Goal: Information Seeking & Learning: Learn about a topic

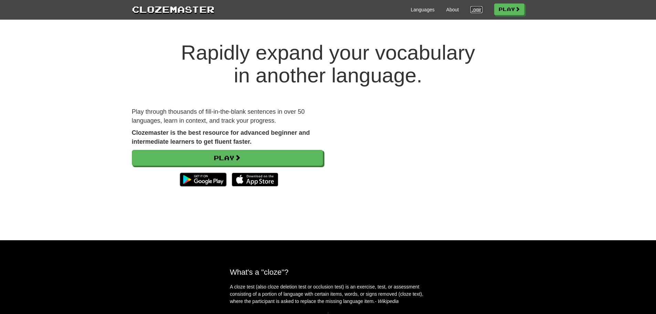
click at [477, 10] on link "Login" at bounding box center [477, 9] width 12 height 7
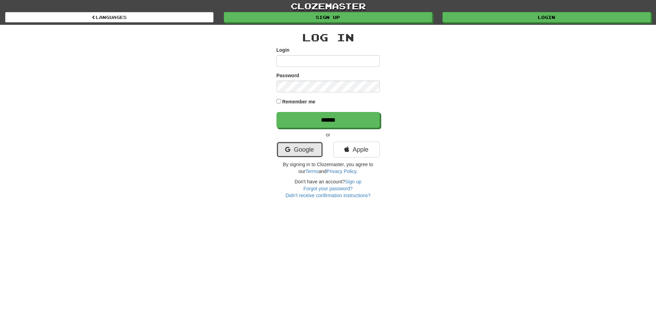
click at [303, 149] on link "Google" at bounding box center [300, 150] width 47 height 16
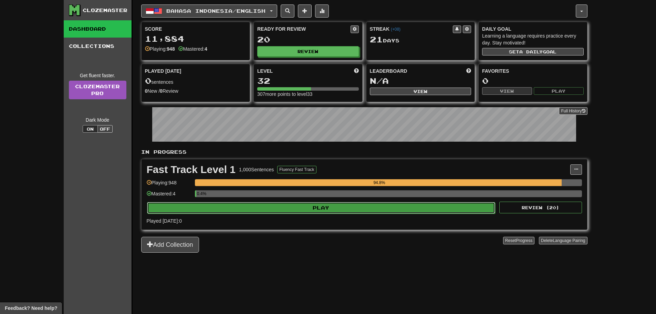
click at [305, 209] on button "Play" at bounding box center [321, 208] width 349 height 12
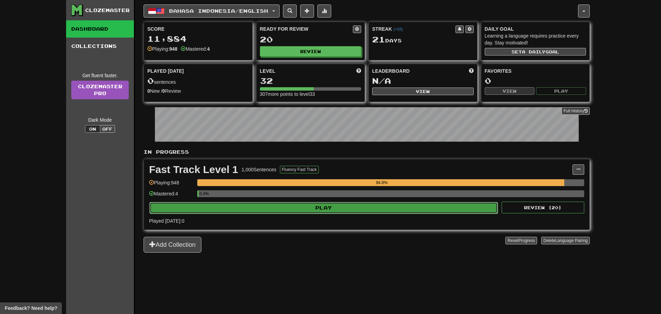
select select "**"
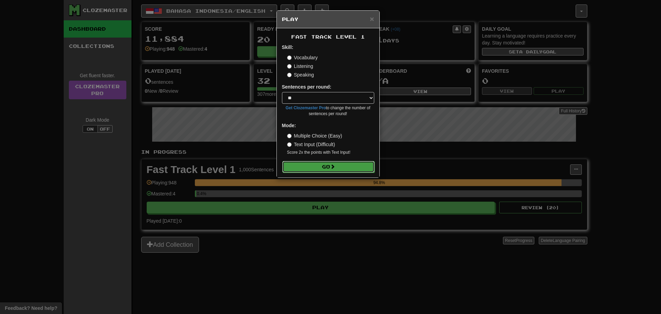
click at [322, 169] on button "Go" at bounding box center [328, 167] width 92 height 12
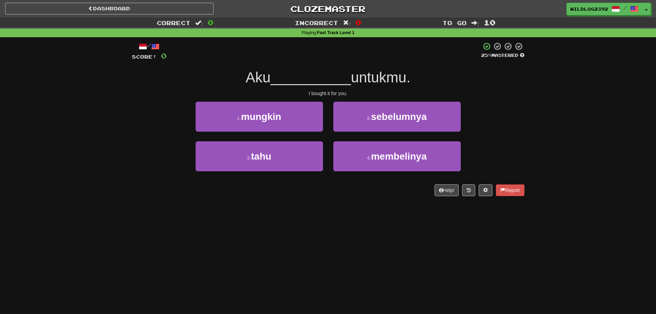
click at [111, 192] on div "Correct : 0 Incorrect : 0 To go : 10 Playing : Fast Track Level 1 / Score: 0 25…" at bounding box center [328, 112] width 656 height 188
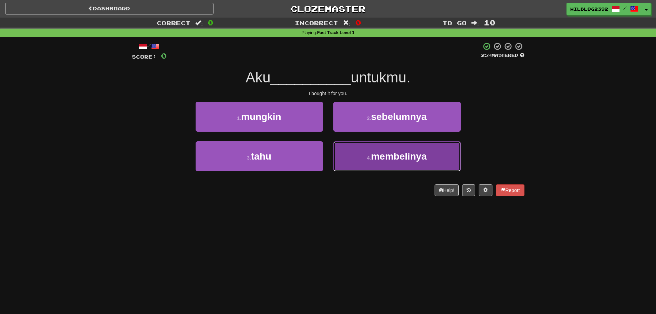
click at [401, 161] on span "membelinya" at bounding box center [399, 156] width 56 height 11
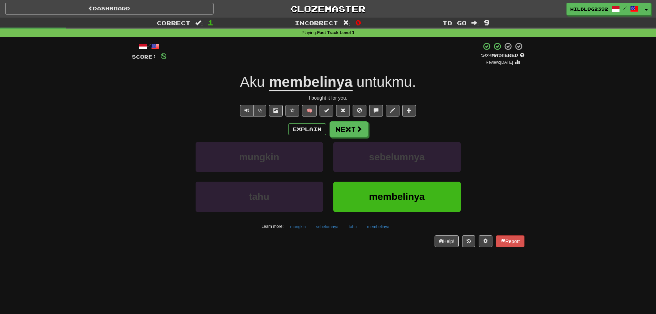
click at [287, 238] on div "Help! Report" at bounding box center [328, 241] width 393 height 12
click at [323, 226] on button "sebelumnya" at bounding box center [327, 227] width 30 height 10
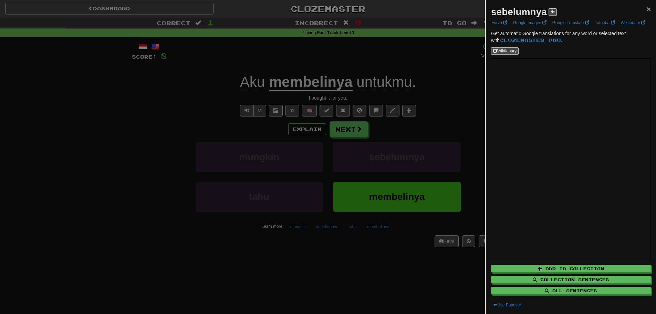
click at [647, 9] on span "×" at bounding box center [649, 9] width 4 height 8
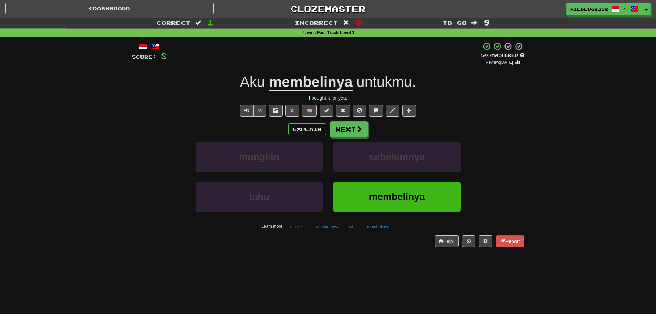
click at [512, 131] on div "Explain Next" at bounding box center [328, 129] width 393 height 16
click at [354, 129] on button "Next" at bounding box center [349, 130] width 39 height 16
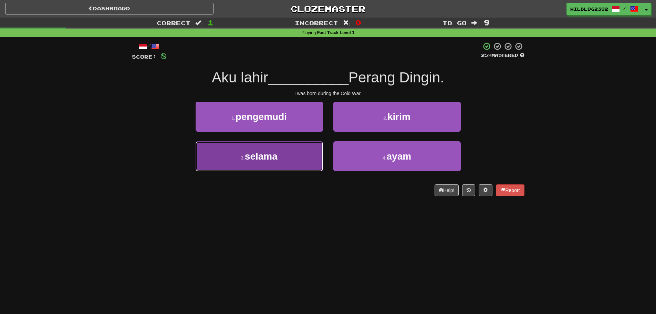
click at [280, 162] on button "3 . selama" at bounding box center [259, 156] width 127 height 30
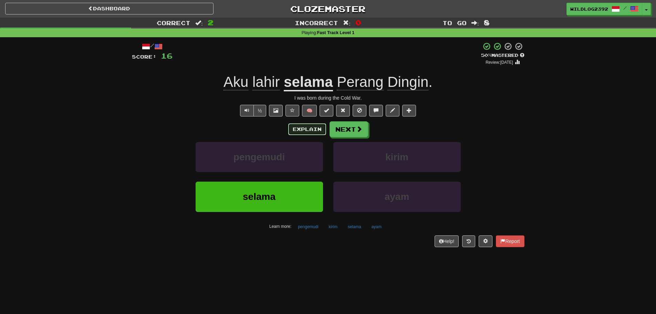
click at [306, 130] on button "Explain" at bounding box center [307, 129] width 38 height 12
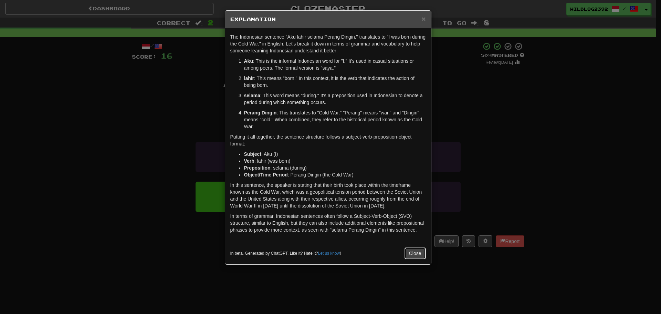
click at [412, 252] on button "Close" at bounding box center [415, 253] width 21 height 12
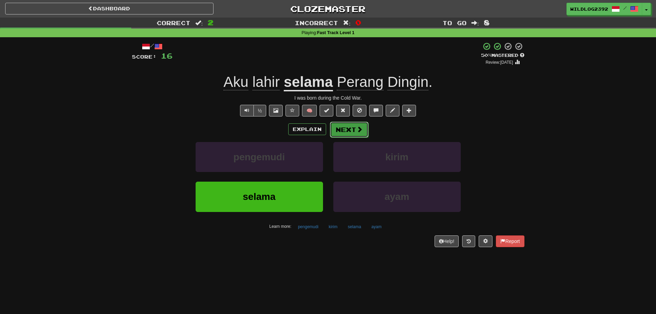
click at [351, 128] on button "Next" at bounding box center [349, 130] width 39 height 16
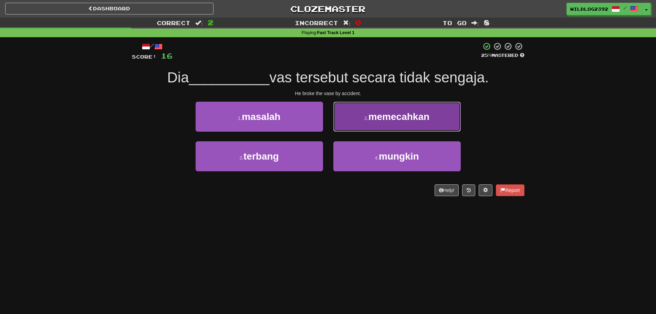
click at [397, 115] on span "memecahkan" at bounding box center [399, 116] width 61 height 11
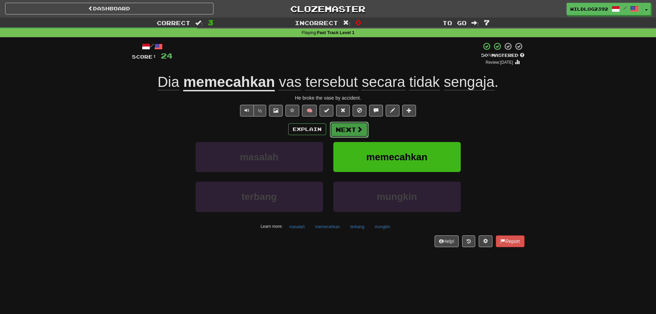
click at [347, 127] on button "Next" at bounding box center [349, 130] width 39 height 16
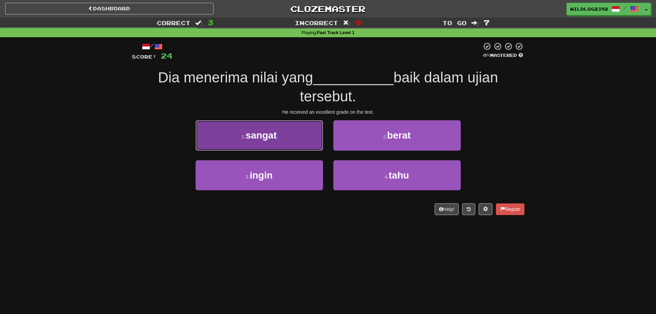
click at [258, 139] on span "sangat" at bounding box center [261, 135] width 31 height 11
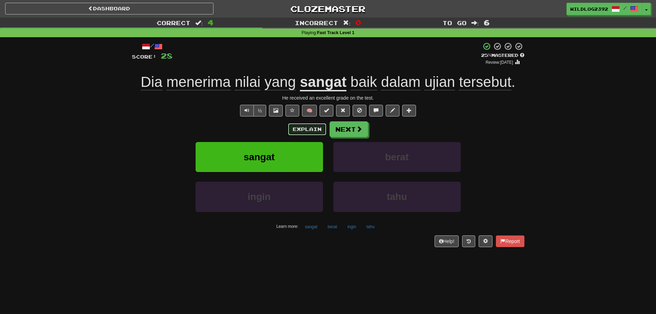
click at [308, 130] on button "Explain" at bounding box center [307, 129] width 38 height 12
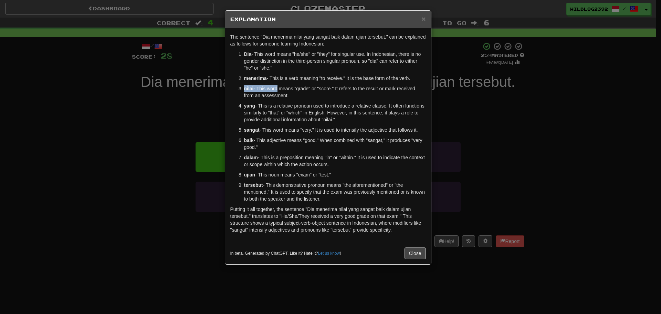
drag, startPoint x: 244, startPoint y: 88, endPoint x: 276, endPoint y: 90, distance: 32.8
click at [276, 90] on li "nilai - This word means "grade" or "score." It refers to the result or mark rec…" at bounding box center [335, 92] width 182 height 14
click at [310, 95] on p "nilai - This word means "grade" or "score." It refers to the result or mark rec…" at bounding box center [335, 92] width 182 height 14
click at [257, 79] on strong "menerima" at bounding box center [255, 78] width 23 height 6
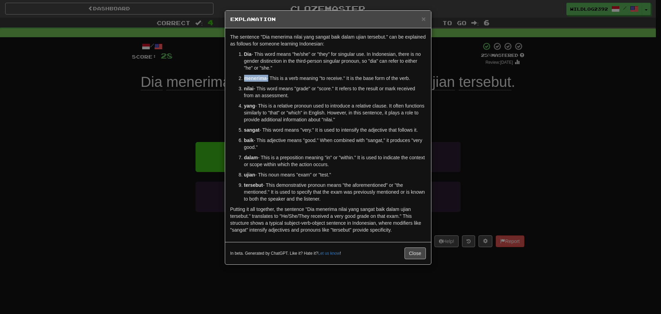
copy p "menerima"
click at [252, 91] on strong "nilai" at bounding box center [249, 89] width 10 height 6
copy p "nilai"
click at [418, 251] on button "Close" at bounding box center [415, 253] width 21 height 12
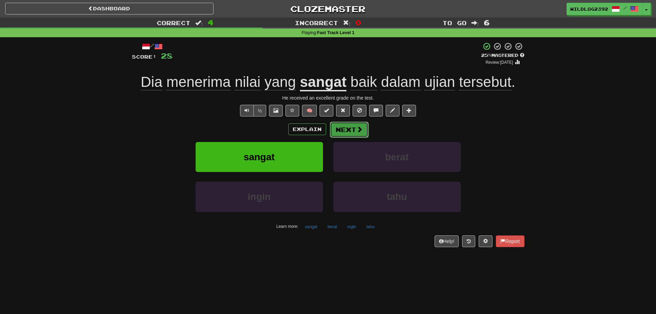
click at [346, 134] on button "Next" at bounding box center [349, 130] width 39 height 16
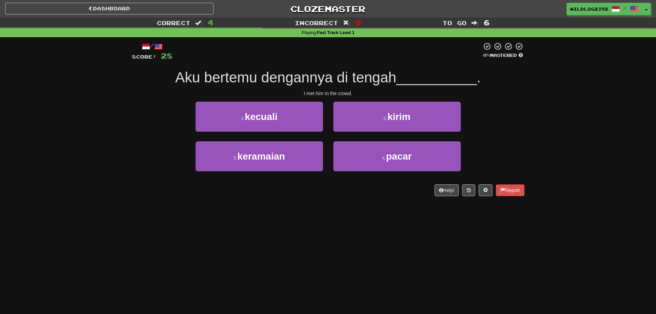
drag, startPoint x: 83, startPoint y: 202, endPoint x: 135, endPoint y: 242, distance: 65.8
click at [135, 242] on div "Dashboard Clozemaster WildLog2392 / Toggle Dropdown Dashboard Leaderboard Activ…" at bounding box center [328, 157] width 656 height 314
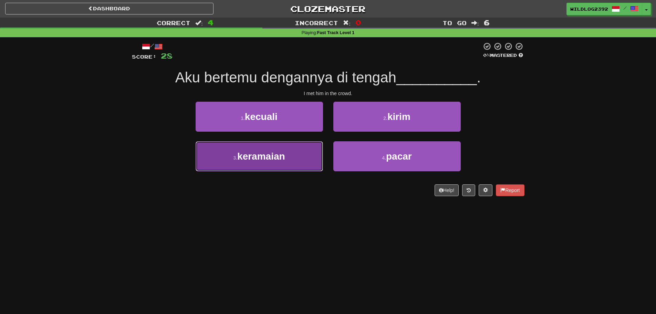
click at [247, 158] on span "keramaian" at bounding box center [261, 156] width 48 height 11
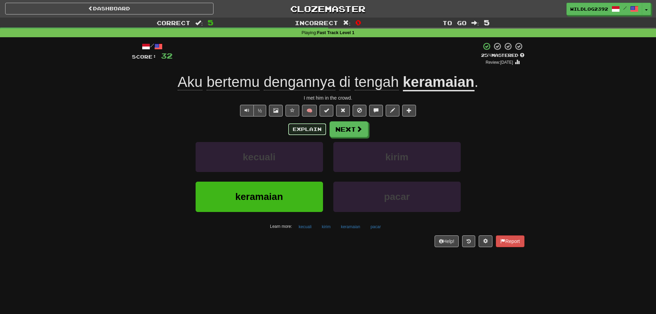
click at [310, 130] on button "Explain" at bounding box center [307, 129] width 38 height 12
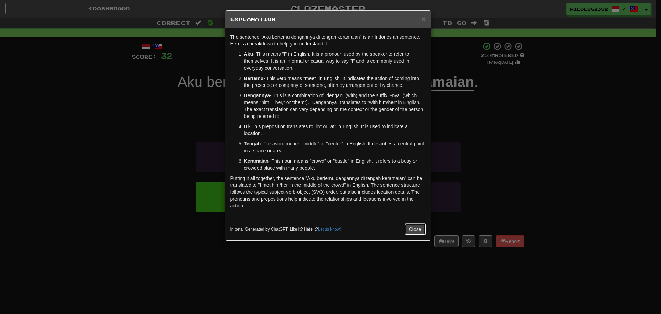
click at [415, 235] on button "Close" at bounding box center [415, 229] width 21 height 12
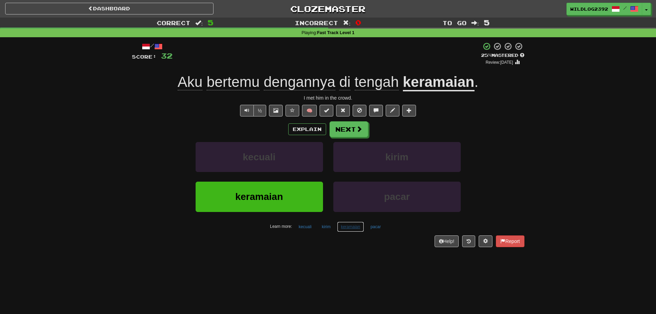
click at [344, 229] on button "keramaian" at bounding box center [350, 227] width 27 height 10
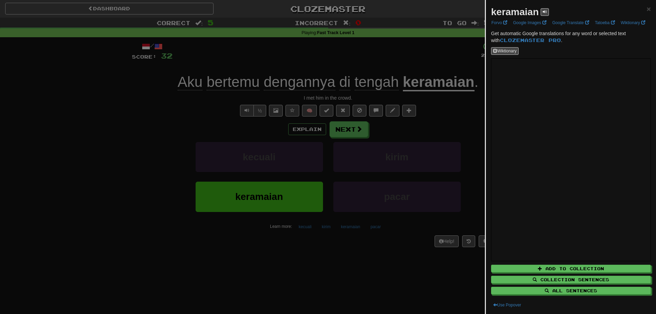
click at [302, 255] on div at bounding box center [328, 157] width 656 height 314
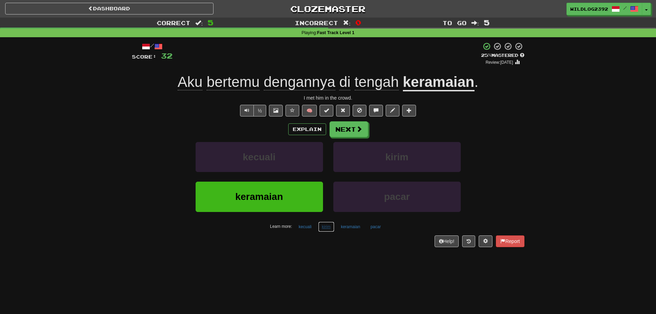
click at [323, 227] on button "kirim" at bounding box center [326, 227] width 16 height 10
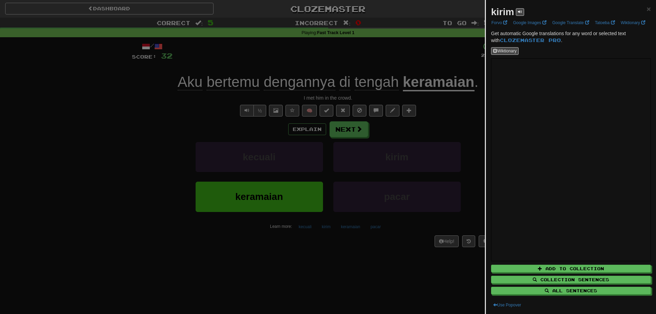
click at [302, 253] on div at bounding box center [328, 157] width 656 height 314
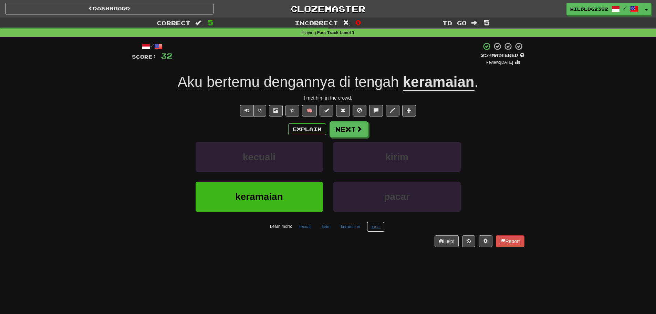
click at [377, 227] on button "pacar" at bounding box center [376, 227] width 18 height 10
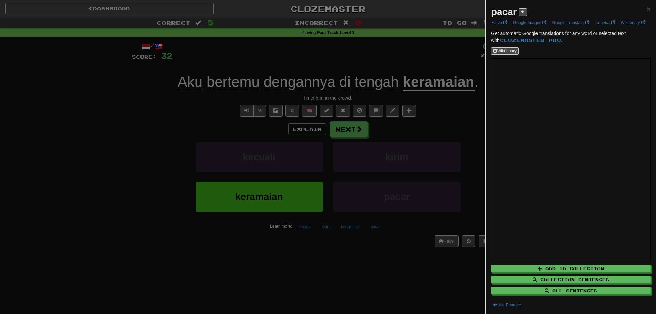
click at [323, 269] on div at bounding box center [328, 157] width 656 height 314
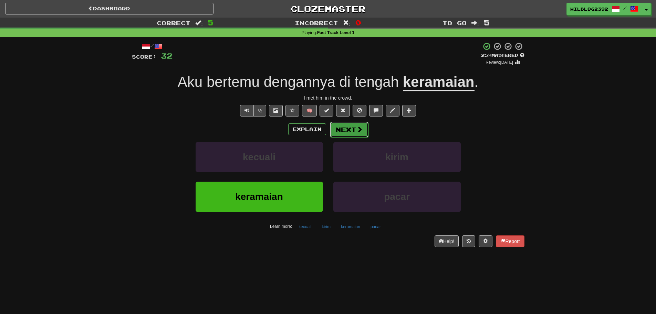
click at [359, 132] on span at bounding box center [360, 129] width 6 height 6
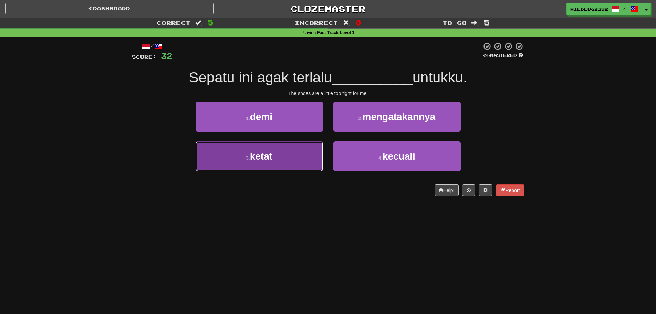
click at [259, 164] on button "3 . ketat" at bounding box center [259, 156] width 127 height 30
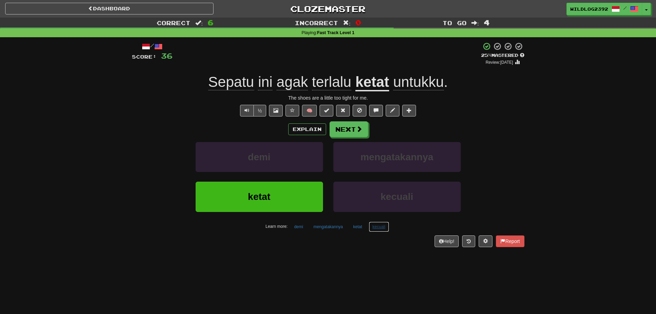
click at [380, 226] on button "kecuali" at bounding box center [379, 227] width 20 height 10
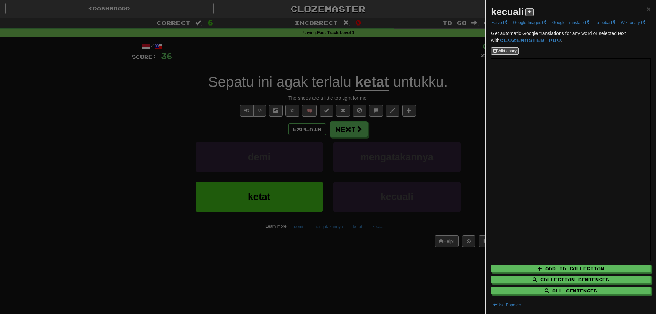
click at [456, 166] on div at bounding box center [328, 157] width 656 height 314
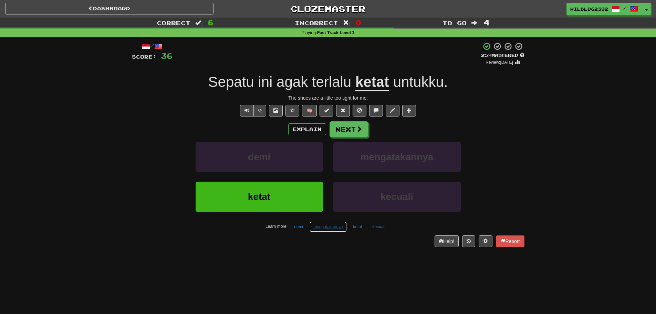
click at [324, 227] on button "mengatakannya" at bounding box center [328, 227] width 37 height 10
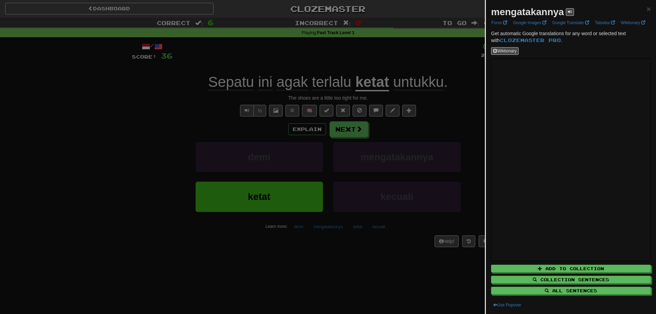
click at [281, 268] on div at bounding box center [328, 157] width 656 height 314
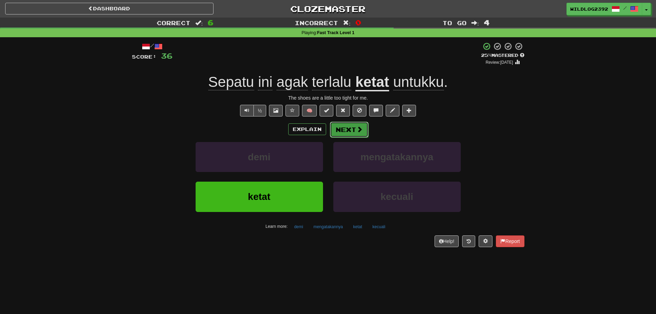
click at [360, 132] on span at bounding box center [360, 129] width 6 height 6
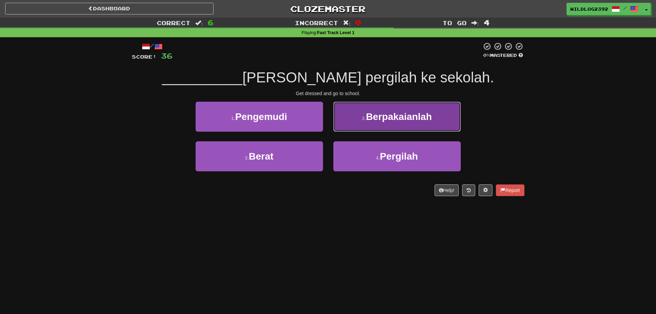
click at [361, 126] on button "2 . Berpakaianlah" at bounding box center [396, 117] width 127 height 30
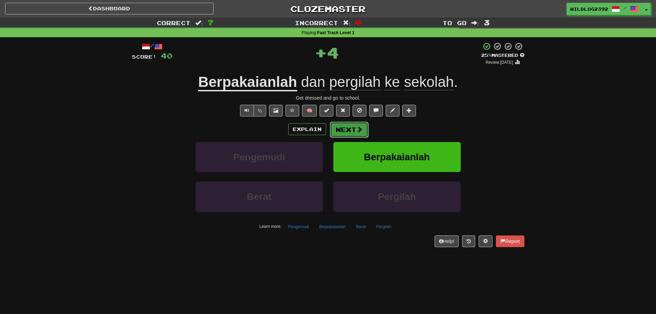
click at [359, 130] on span at bounding box center [360, 129] width 6 height 6
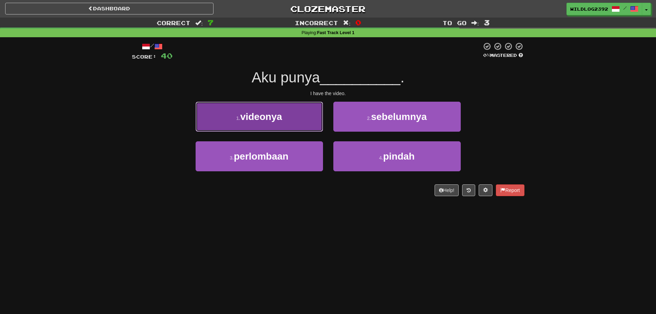
click at [264, 126] on button "1 . videonya" at bounding box center [259, 117] width 127 height 30
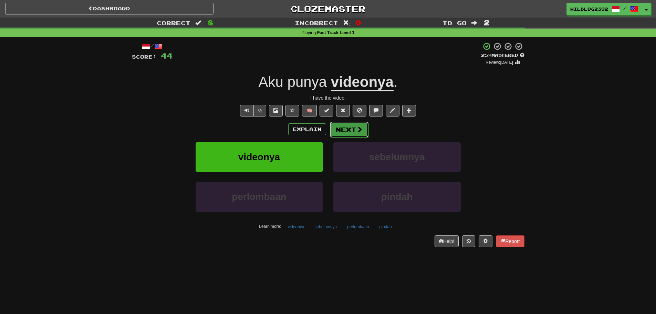
click at [346, 130] on button "Next" at bounding box center [349, 130] width 39 height 16
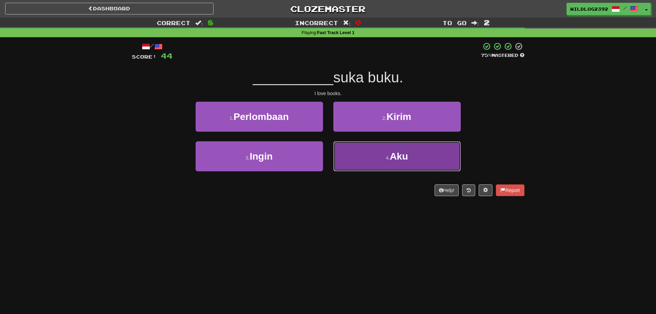
click at [396, 159] on span "Aku" at bounding box center [399, 156] width 18 height 11
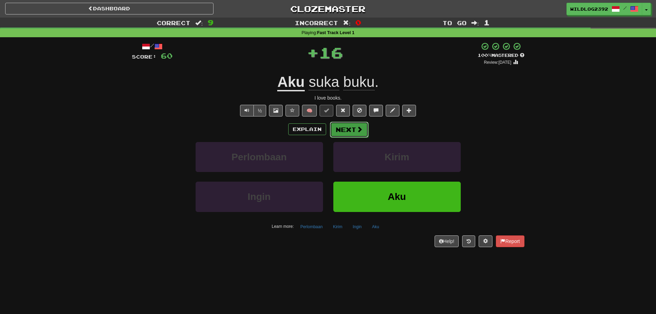
click at [360, 126] on span at bounding box center [360, 129] width 6 height 6
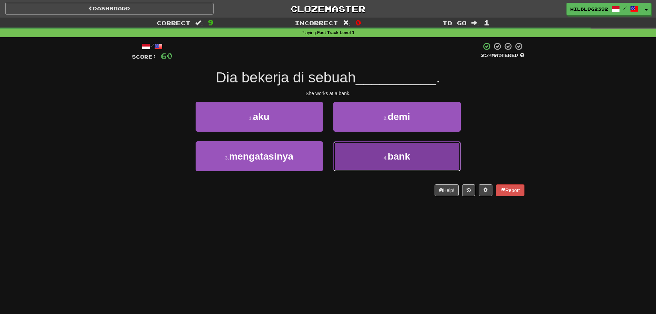
click at [372, 156] on button "4 . bank" at bounding box center [396, 156] width 127 height 30
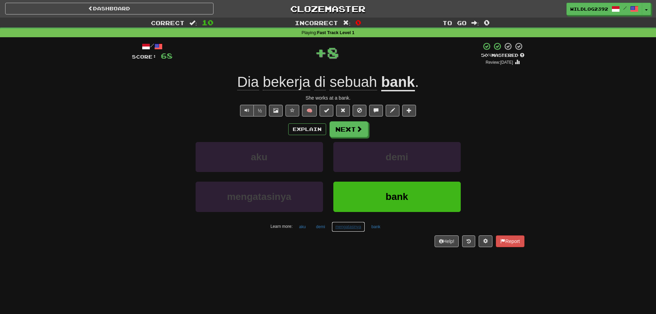
click at [343, 231] on button "mengatasinya" at bounding box center [348, 227] width 33 height 10
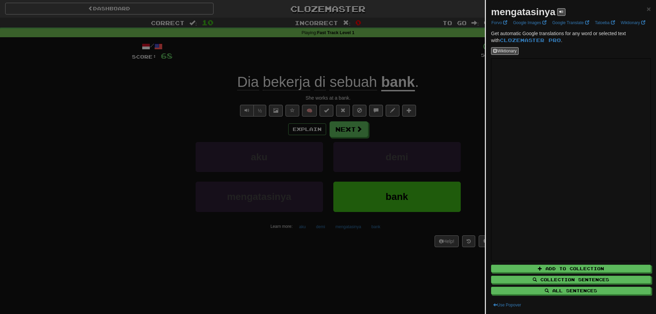
click at [354, 255] on div at bounding box center [328, 157] width 656 height 314
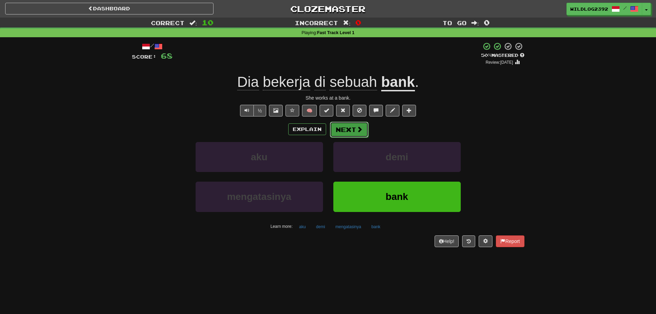
click at [352, 124] on button "Next" at bounding box center [349, 130] width 39 height 16
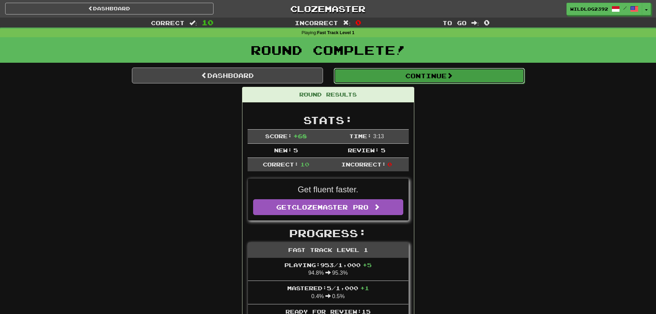
click at [392, 82] on button "Continue" at bounding box center [429, 76] width 191 height 16
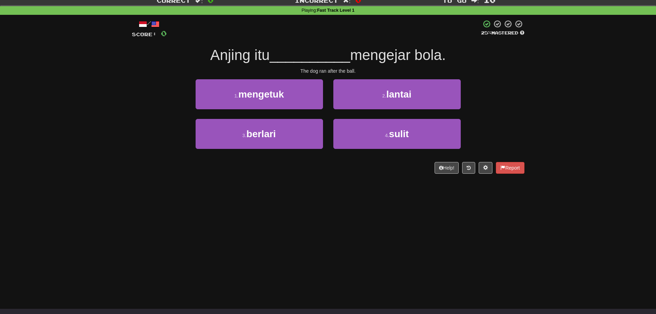
scroll to position [34, 0]
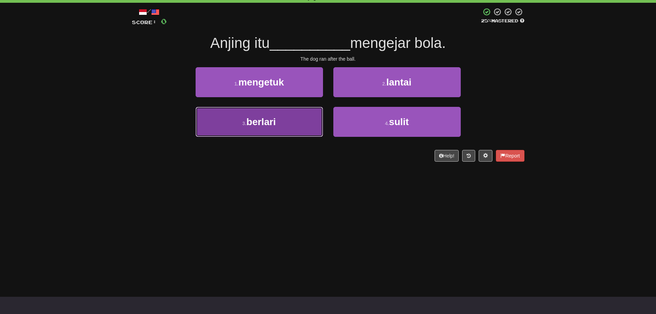
click at [267, 119] on span "berlari" at bounding box center [262, 121] width 30 height 11
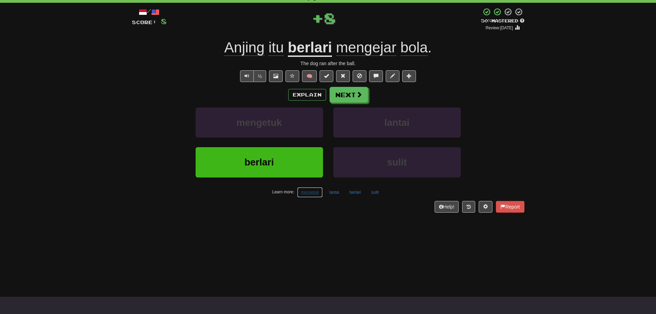
click at [314, 193] on button "mengetuk" at bounding box center [310, 192] width 26 height 10
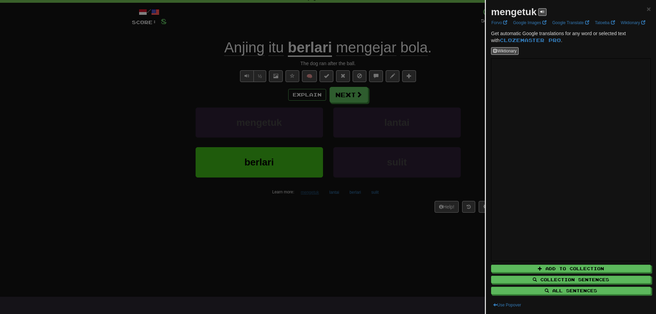
click at [314, 193] on div at bounding box center [328, 157] width 656 height 314
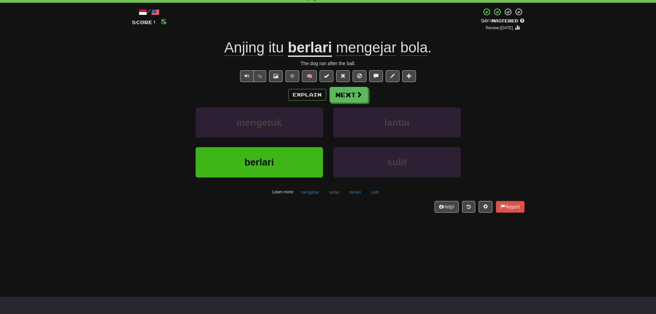
click at [318, 220] on div "/ Score: 8 + 8 50 % Mastered Review: 2025-09-25 Anjing itu berlari mengejar bol…" at bounding box center [328, 112] width 393 height 219
click at [342, 96] on button "Next" at bounding box center [349, 95] width 39 height 16
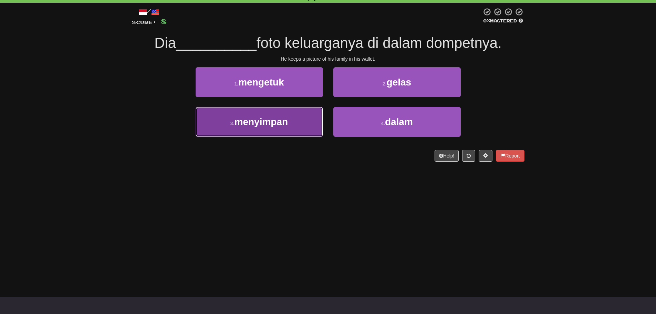
click at [285, 127] on button "3 . menyimpan" at bounding box center [259, 122] width 127 height 30
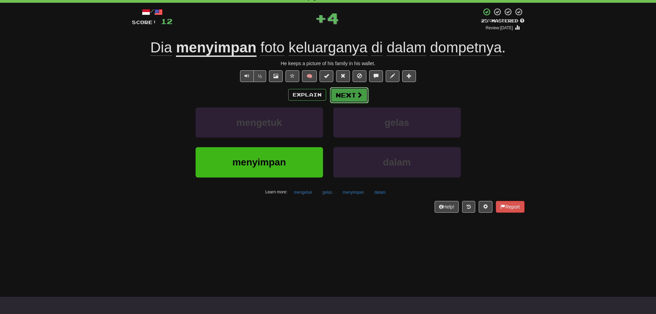
click at [343, 91] on button "Next" at bounding box center [349, 95] width 39 height 16
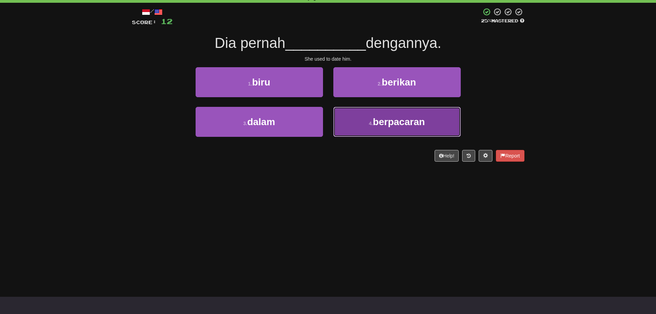
click at [355, 128] on button "4 . berpacaran" at bounding box center [396, 122] width 127 height 30
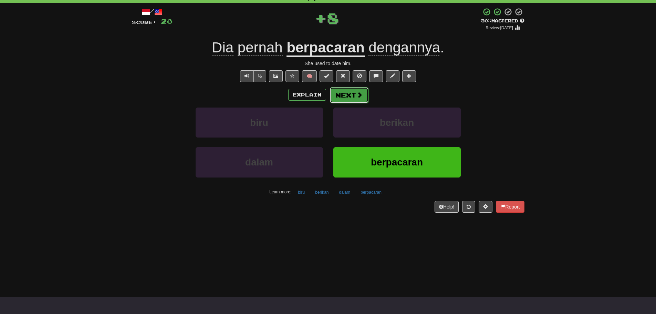
click at [353, 93] on button "Next" at bounding box center [349, 95] width 39 height 16
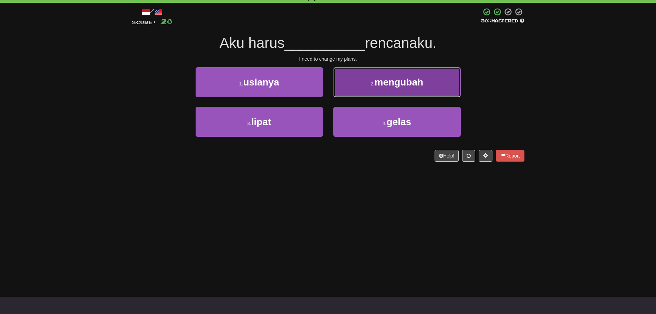
click at [353, 79] on button "2 . mengubah" at bounding box center [396, 82] width 127 height 30
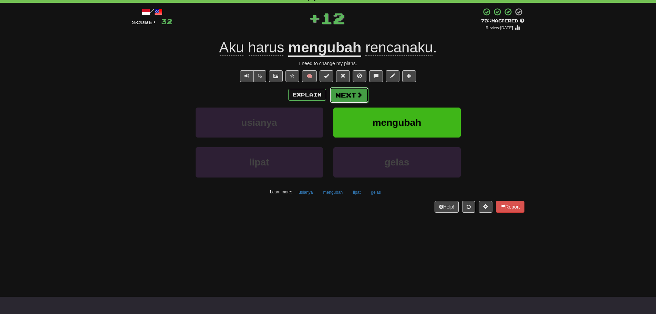
click at [348, 93] on button "Next" at bounding box center [349, 95] width 39 height 16
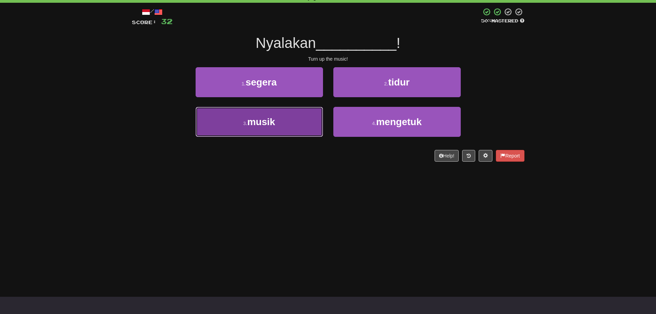
click at [261, 124] on span "musik" at bounding box center [261, 121] width 28 height 11
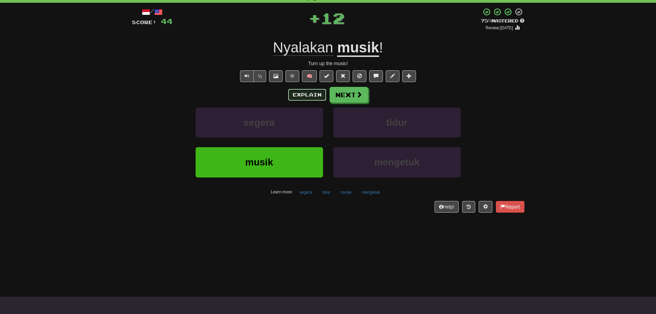
click at [305, 95] on button "Explain" at bounding box center [307, 95] width 38 height 12
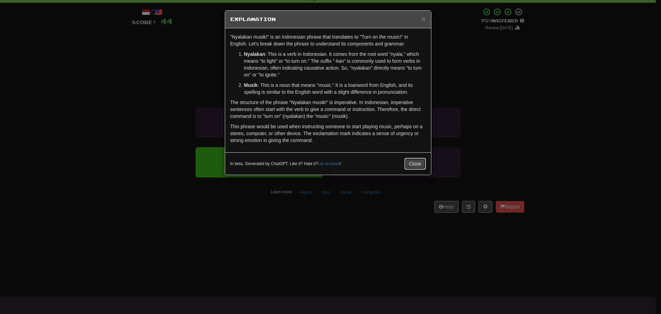
click at [409, 163] on button "Close" at bounding box center [415, 164] width 21 height 12
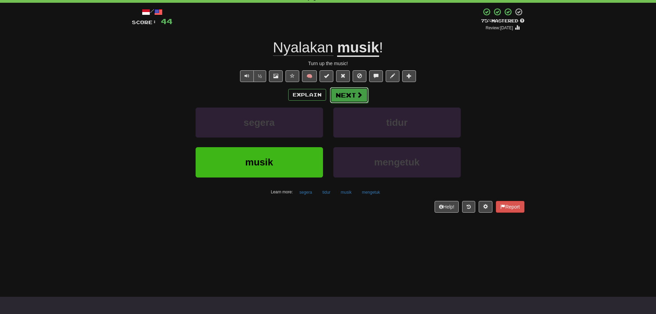
click at [345, 98] on button "Next" at bounding box center [349, 95] width 39 height 16
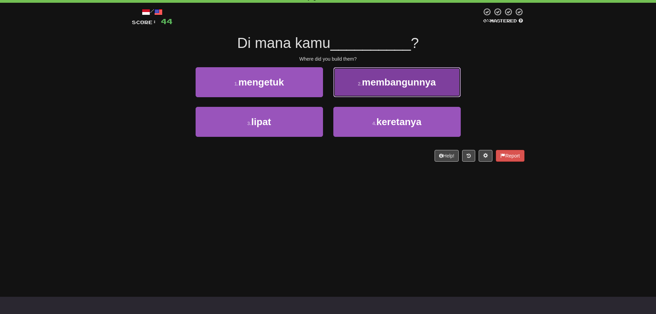
click at [378, 77] on span "membangunnya" at bounding box center [399, 82] width 74 height 11
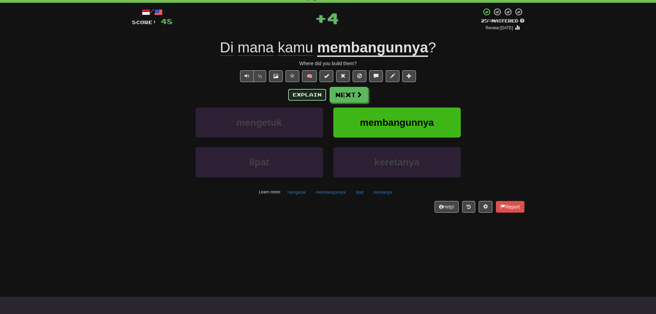
click at [304, 94] on button "Explain" at bounding box center [307, 95] width 38 height 12
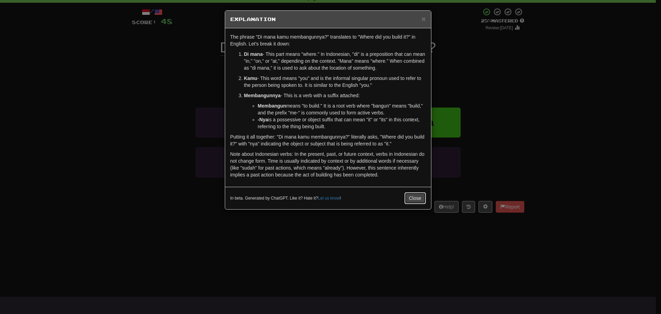
click at [419, 200] on button "Close" at bounding box center [415, 198] width 21 height 12
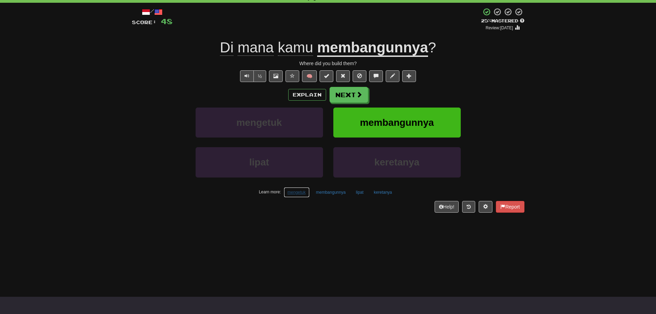
click at [297, 195] on button "mengetuk" at bounding box center [297, 192] width 26 height 10
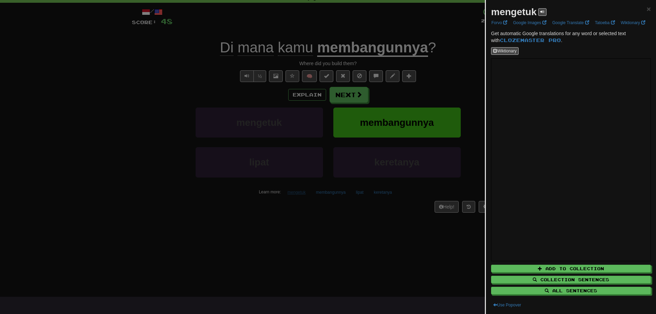
click at [297, 195] on div at bounding box center [328, 157] width 656 height 314
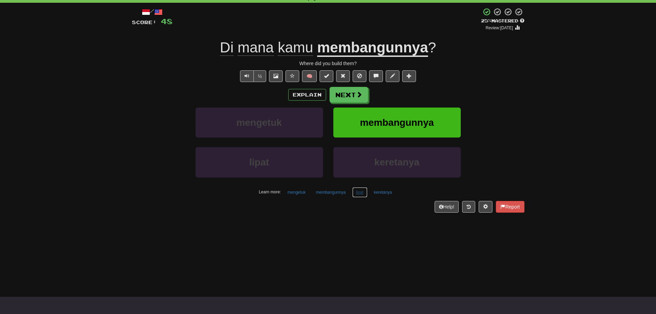
click at [358, 194] on button "lipat" at bounding box center [359, 192] width 15 height 10
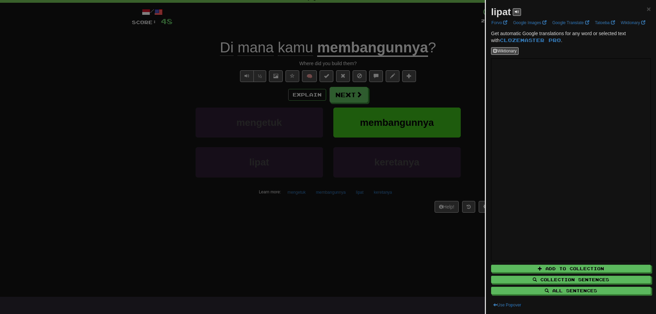
click at [424, 237] on div at bounding box center [328, 157] width 656 height 314
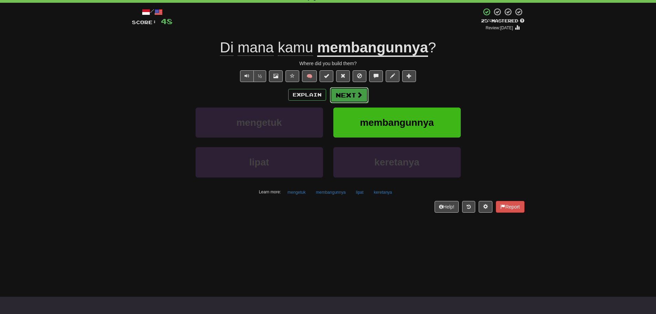
click at [357, 99] on button "Next" at bounding box center [349, 95] width 39 height 16
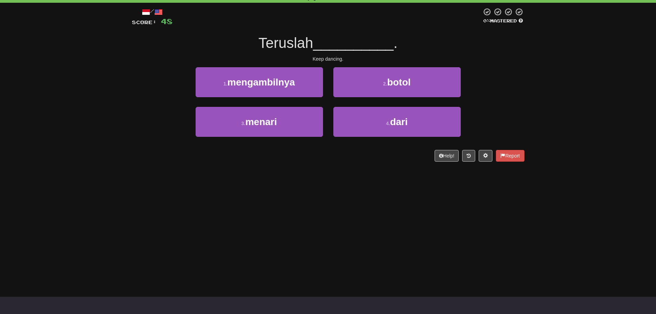
click at [271, 210] on div "Dashboard Clozemaster WildLog2392 / Toggle Dropdown Dashboard Leaderboard Activ…" at bounding box center [328, 123] width 656 height 314
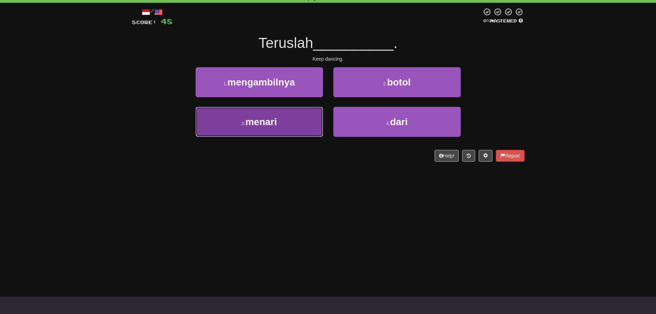
click at [278, 120] on button "3 . menari" at bounding box center [259, 122] width 127 height 30
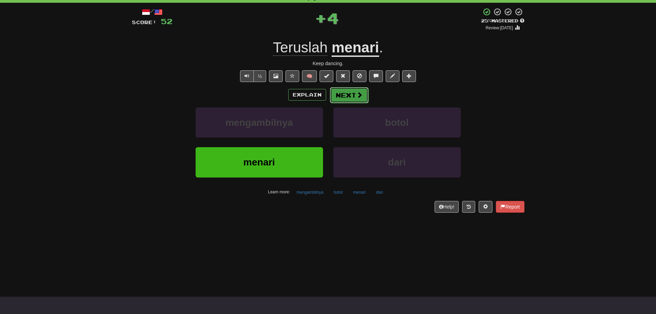
click at [348, 97] on button "Next" at bounding box center [349, 95] width 39 height 16
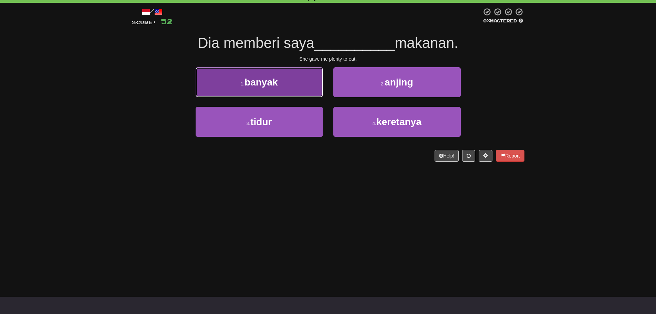
click at [281, 93] on button "1 . banyak" at bounding box center [259, 82] width 127 height 30
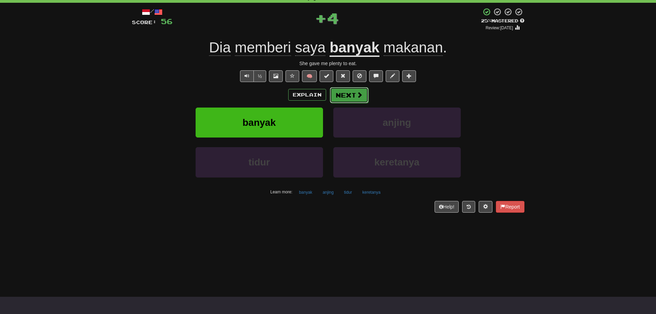
click at [358, 97] on span at bounding box center [360, 95] width 6 height 6
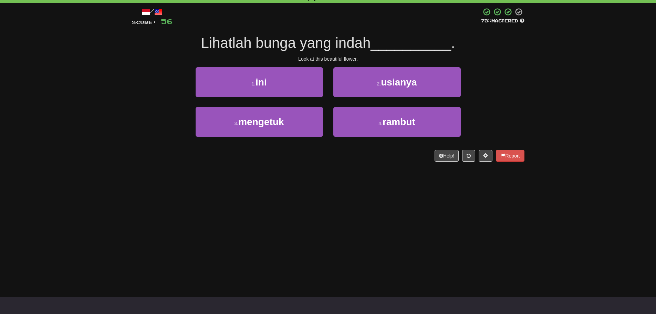
click at [356, 189] on div "Dashboard Clozemaster WildLog2392 / Toggle Dropdown Dashboard Leaderboard Activ…" at bounding box center [328, 123] width 656 height 314
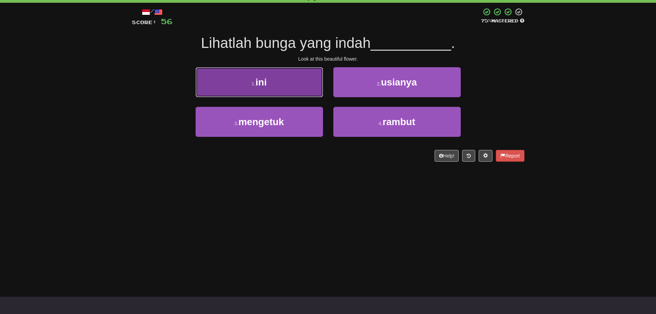
click at [290, 82] on button "1 . ini" at bounding box center [259, 82] width 127 height 30
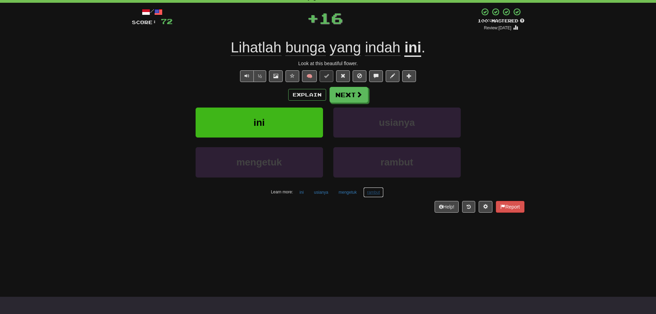
click at [372, 193] on button "rambut" at bounding box center [373, 192] width 20 height 10
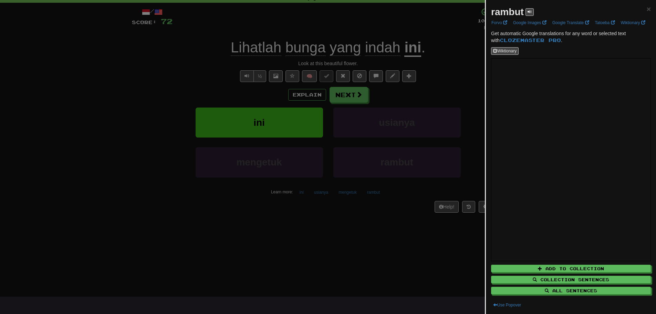
click at [349, 233] on div at bounding box center [328, 157] width 656 height 314
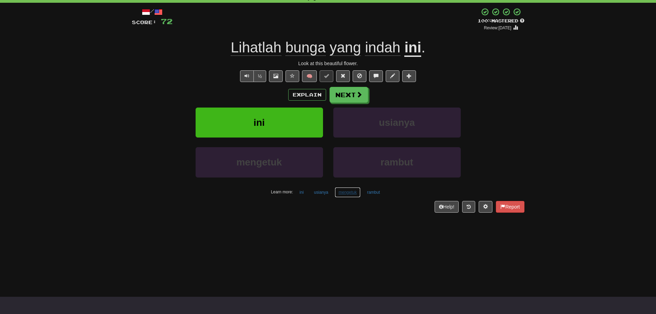
click at [348, 196] on button "mengetuk" at bounding box center [348, 192] width 26 height 10
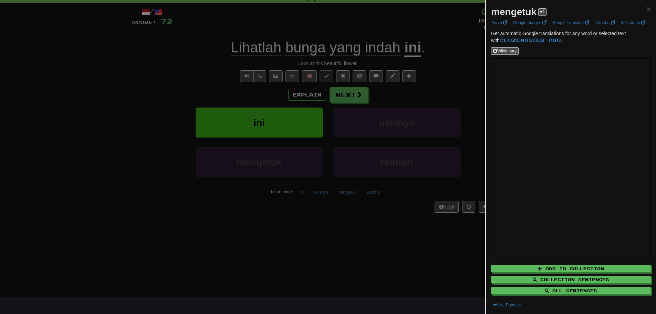
click at [347, 236] on div at bounding box center [328, 157] width 656 height 314
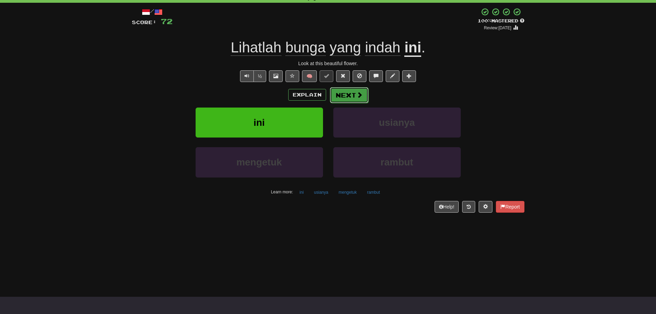
click at [366, 99] on button "Next" at bounding box center [349, 95] width 39 height 16
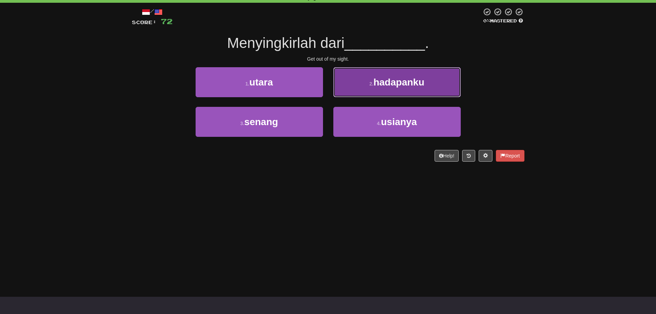
click at [377, 78] on span "hadapanku" at bounding box center [398, 82] width 51 height 11
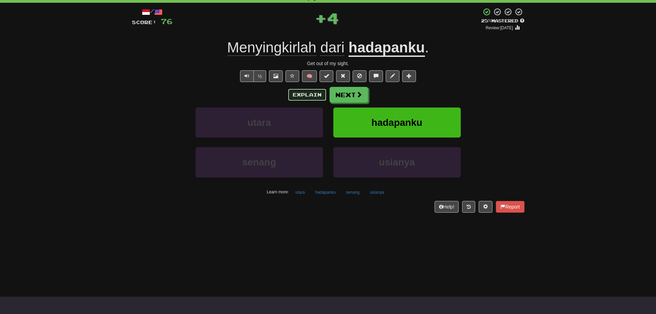
click at [300, 95] on button "Explain" at bounding box center [307, 95] width 38 height 12
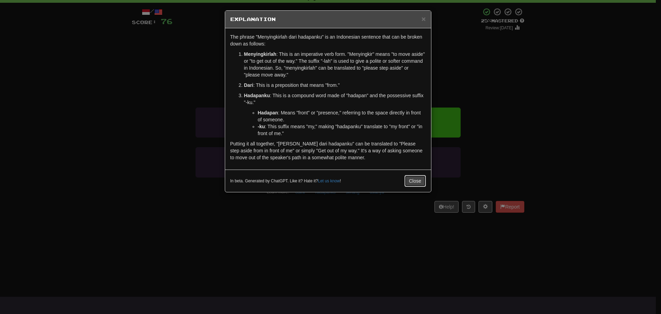
click at [418, 179] on button "Close" at bounding box center [415, 181] width 21 height 12
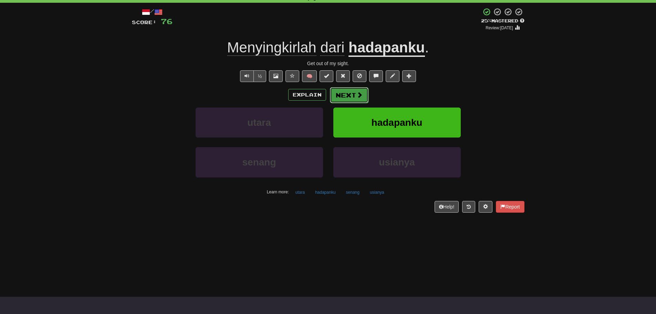
click at [343, 98] on button "Next" at bounding box center [349, 95] width 39 height 16
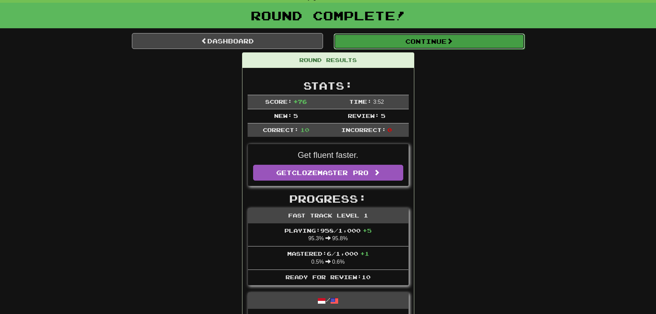
click at [385, 40] on button "Continue" at bounding box center [429, 41] width 191 height 16
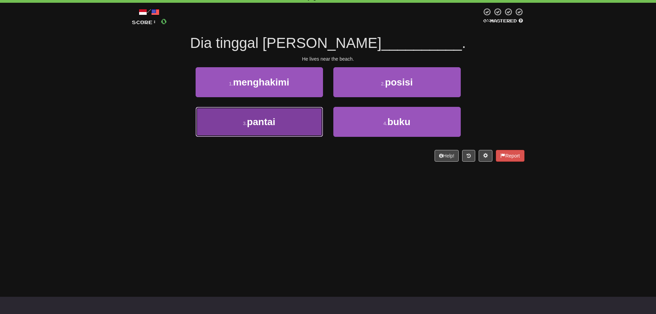
click at [269, 122] on span "pantai" at bounding box center [261, 121] width 28 height 11
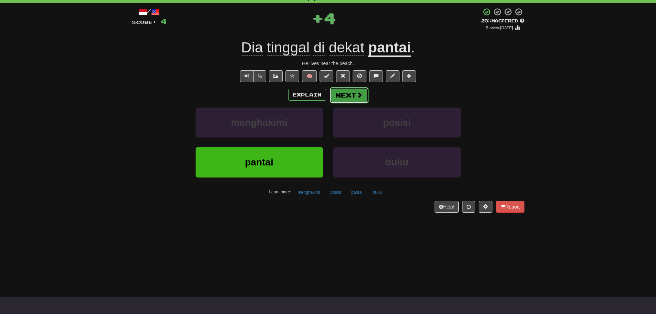
drag, startPoint x: 339, startPoint y: 97, endPoint x: 338, endPoint y: 92, distance: 5.3
click at [338, 92] on button "Next" at bounding box center [349, 95] width 39 height 16
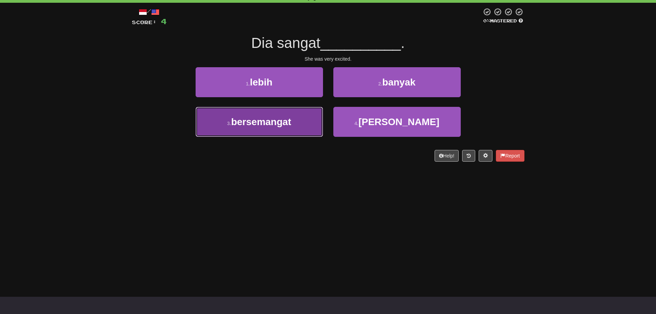
click at [294, 128] on button "3 . bersemangat" at bounding box center [259, 122] width 127 height 30
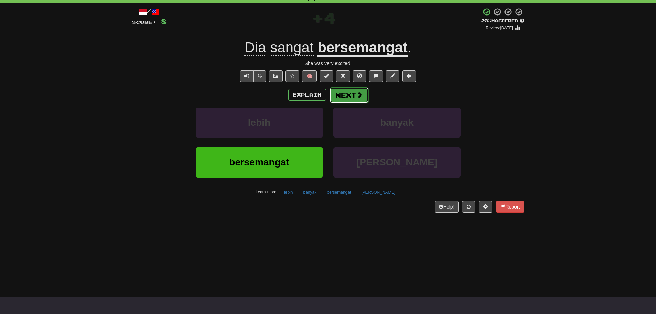
click at [342, 93] on button "Next" at bounding box center [349, 95] width 39 height 16
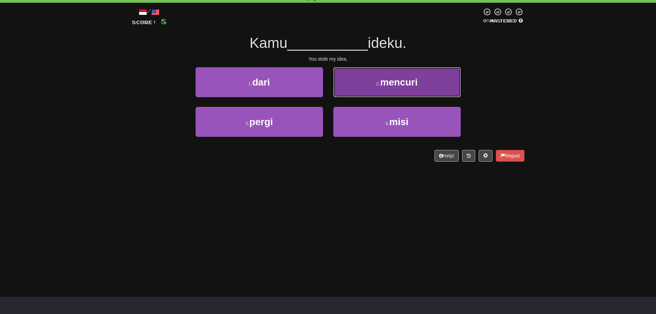
click at [391, 85] on span "mencuri" at bounding box center [399, 82] width 38 height 11
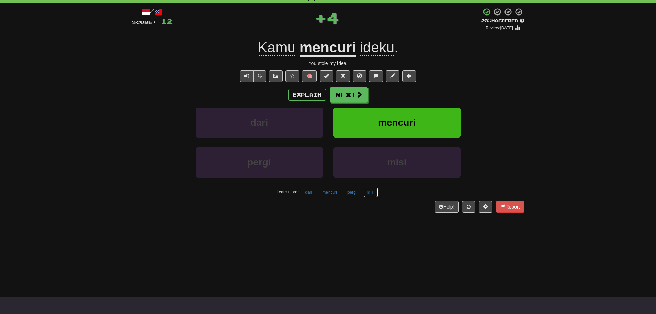
click at [370, 196] on button "misi" at bounding box center [370, 192] width 15 height 10
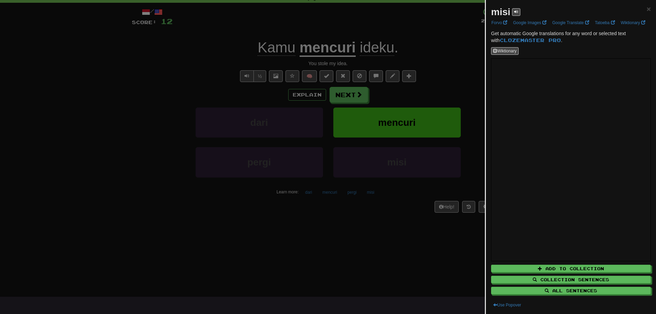
click at [280, 253] on div at bounding box center [328, 157] width 656 height 314
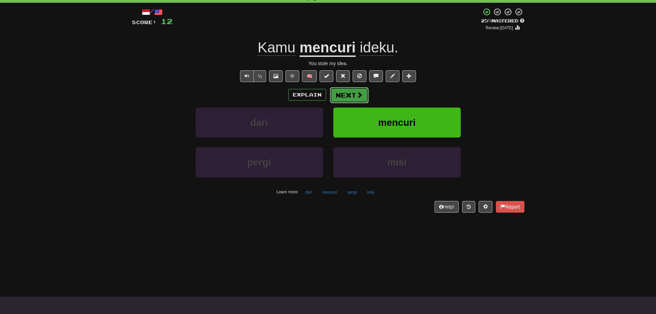
click at [354, 98] on button "Next" at bounding box center [349, 95] width 39 height 16
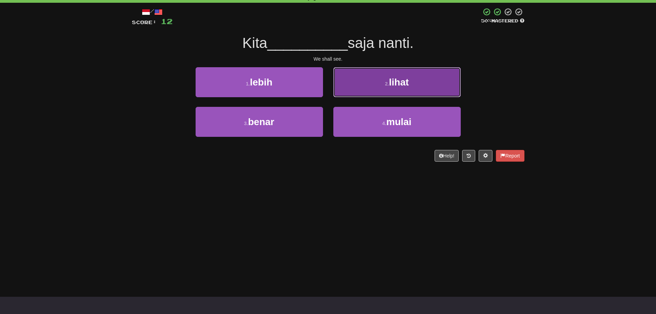
click at [351, 87] on button "2 . lihat" at bounding box center [396, 82] width 127 height 30
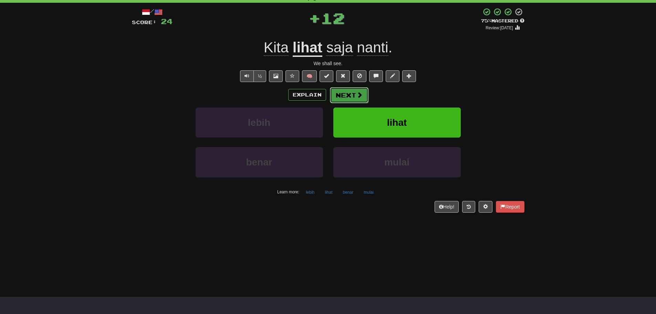
click at [340, 99] on button "Next" at bounding box center [349, 95] width 39 height 16
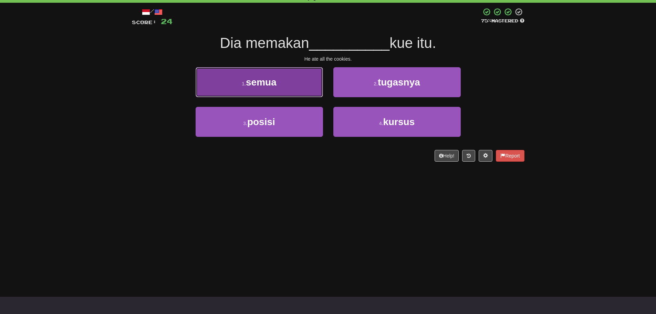
click at [269, 72] on button "1 . semua" at bounding box center [259, 82] width 127 height 30
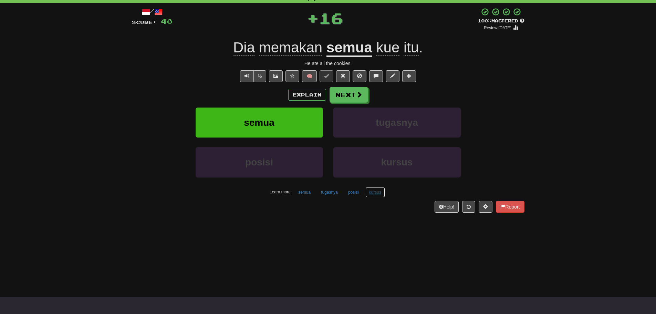
click at [370, 195] on button "kursus" at bounding box center [376, 192] width 20 height 10
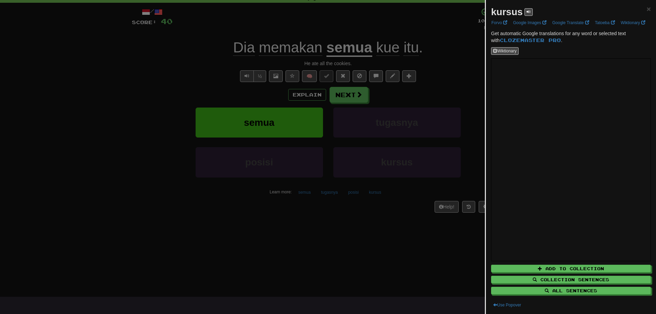
click at [287, 241] on div at bounding box center [328, 157] width 656 height 314
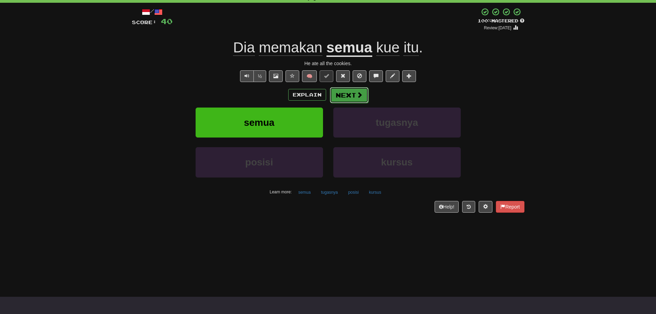
click at [347, 97] on button "Next" at bounding box center [349, 95] width 39 height 16
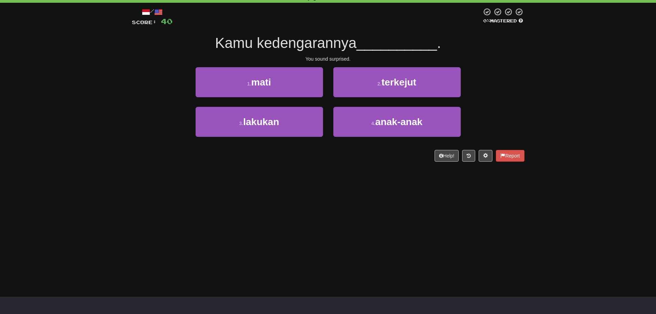
click at [146, 206] on div "Dashboard Clozemaster WildLog2392 / Toggle Dropdown Dashboard Leaderboard Activ…" at bounding box center [328, 123] width 656 height 314
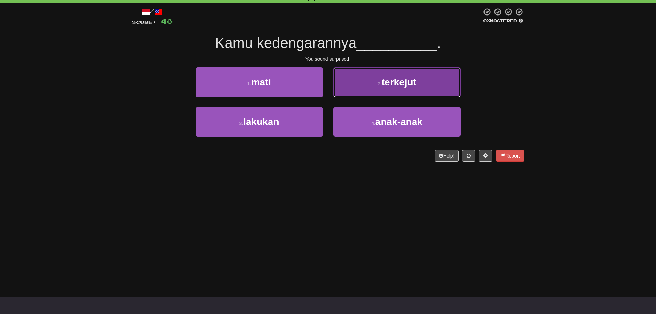
click at [358, 93] on button "2 . terkejut" at bounding box center [396, 82] width 127 height 30
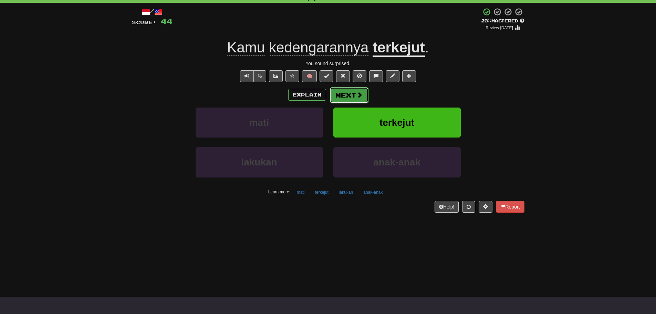
click at [354, 98] on button "Next" at bounding box center [349, 95] width 39 height 16
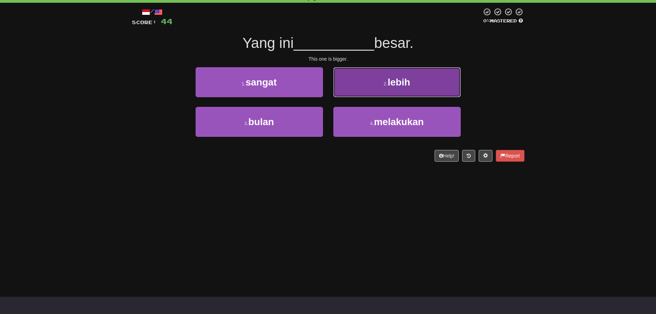
click at [357, 79] on button "2 . lebih" at bounding box center [396, 82] width 127 height 30
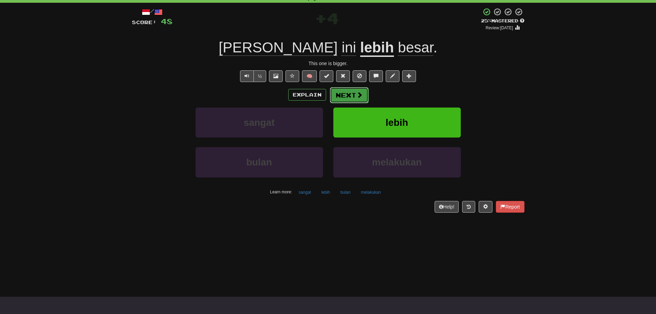
click at [351, 95] on button "Next" at bounding box center [349, 95] width 39 height 16
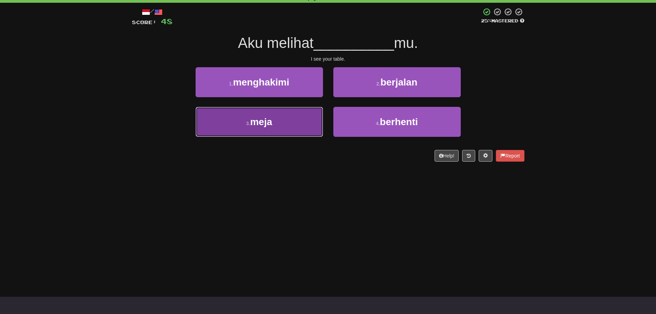
click at [283, 124] on button "3 . meja" at bounding box center [259, 122] width 127 height 30
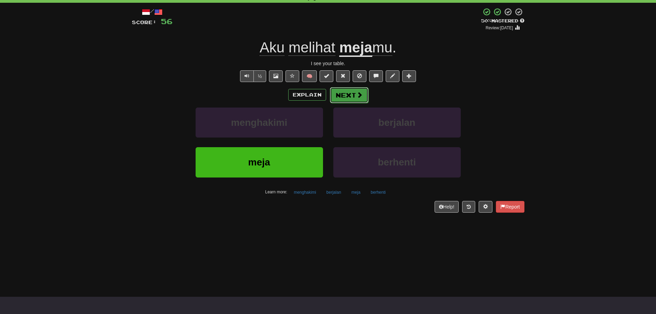
click at [363, 96] on button "Next" at bounding box center [349, 95] width 39 height 16
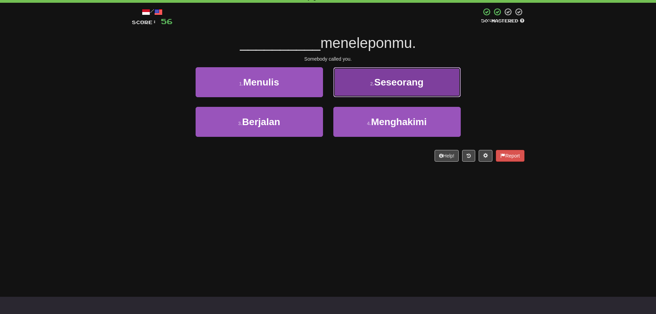
click at [386, 85] on span "Seseorang" at bounding box center [398, 82] width 49 height 11
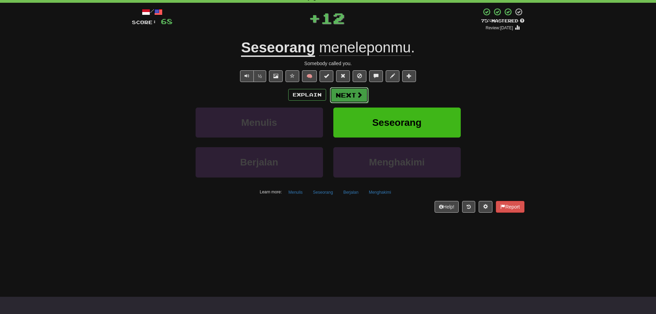
click at [338, 92] on button "Next" at bounding box center [349, 95] width 39 height 16
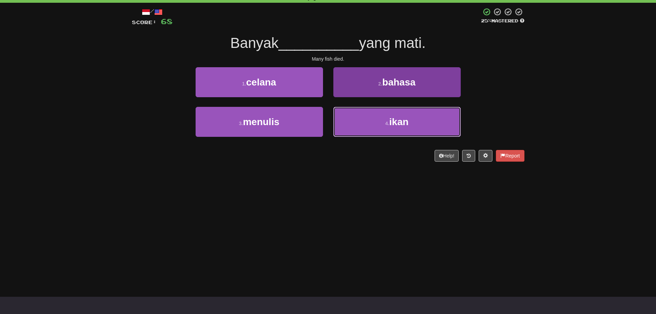
click at [353, 126] on button "4 . ikan" at bounding box center [396, 122] width 127 height 30
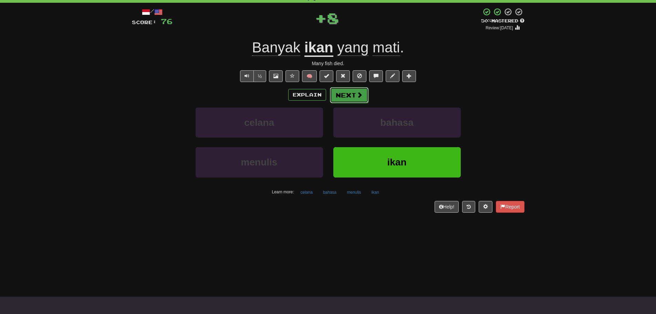
click at [350, 98] on button "Next" at bounding box center [349, 95] width 39 height 16
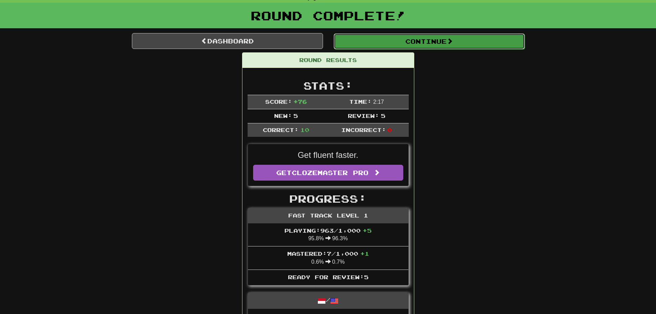
click at [378, 42] on button "Continue" at bounding box center [429, 41] width 191 height 16
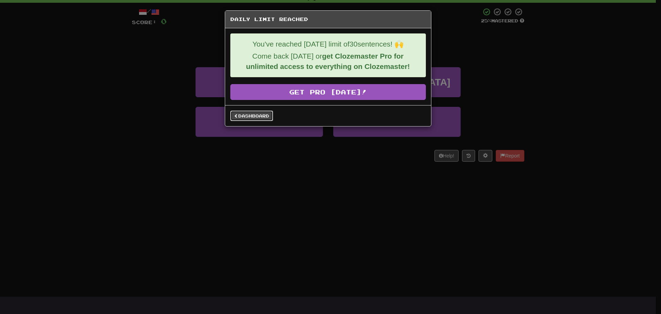
click at [250, 116] on link "Dashboard" at bounding box center [251, 116] width 43 height 10
